Goal: Check status

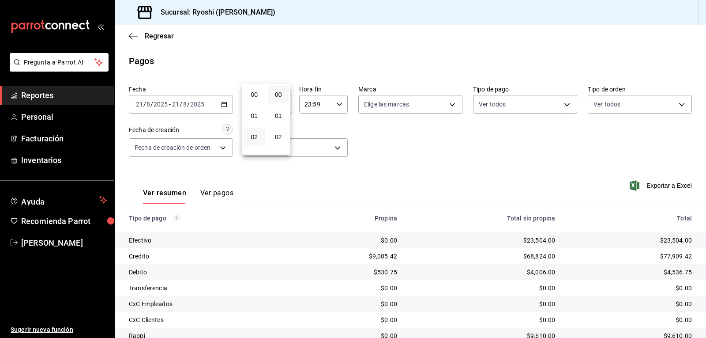
scroll to position [55, 0]
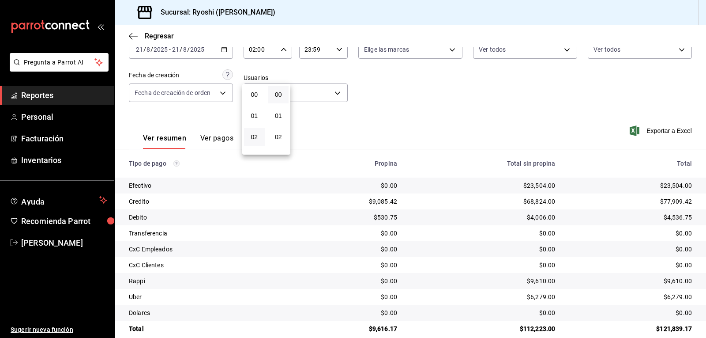
drag, startPoint x: 412, startPoint y: 102, endPoint x: 407, endPoint y: 96, distance: 7.9
click at [412, 102] on div at bounding box center [353, 169] width 706 height 338
click at [281, 49] on icon "button" at bounding box center [284, 49] width 6 height 6
click at [255, 90] on span "03" at bounding box center [254, 93] width 10 height 7
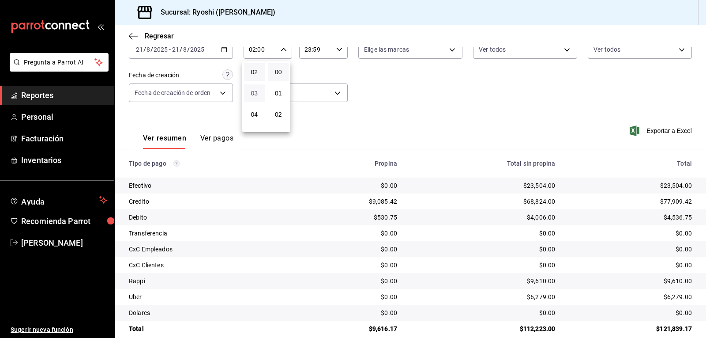
type input "03:00"
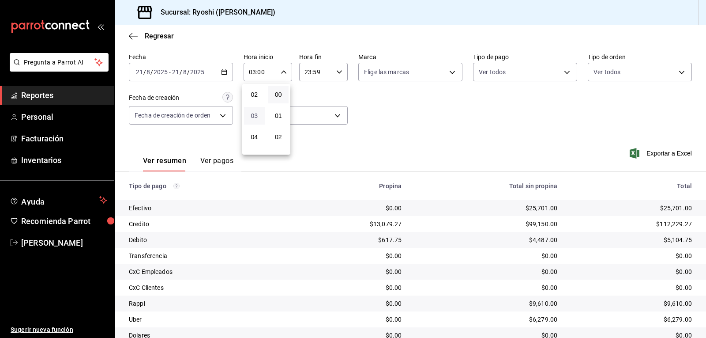
scroll to position [55, 0]
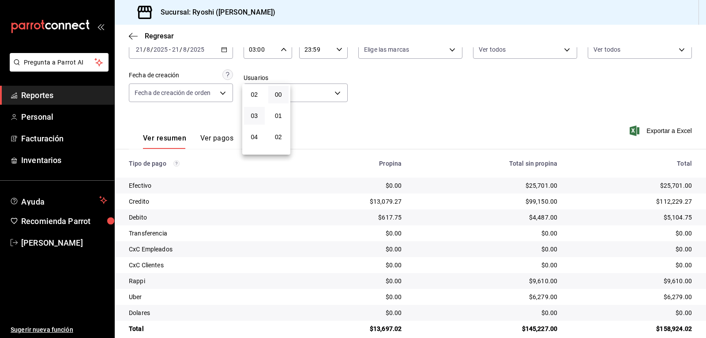
drag, startPoint x: 580, startPoint y: 98, endPoint x: 572, endPoint y: 104, distance: 10.3
click at [580, 92] on div at bounding box center [353, 169] width 706 height 338
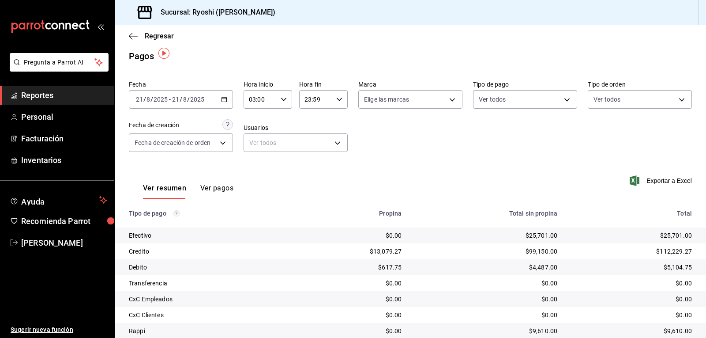
scroll to position [0, 0]
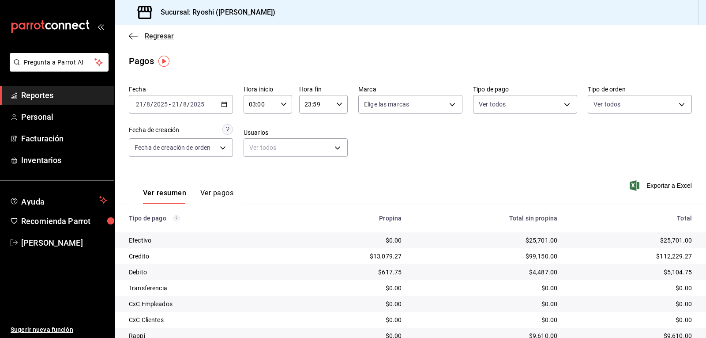
click at [134, 38] on icon "button" at bounding box center [133, 36] width 9 height 8
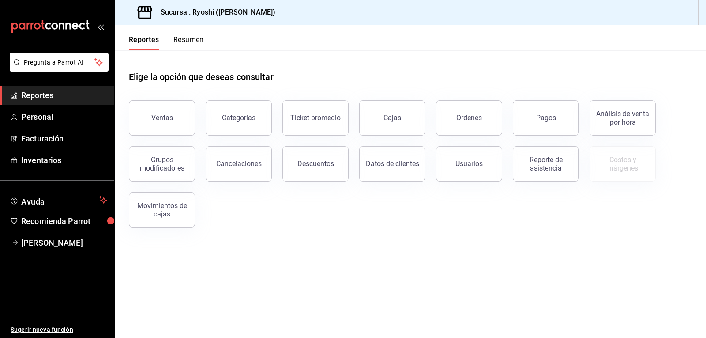
click at [189, 40] on button "Resumen" at bounding box center [188, 42] width 30 height 15
